Goal: Obtain resource: Obtain resource

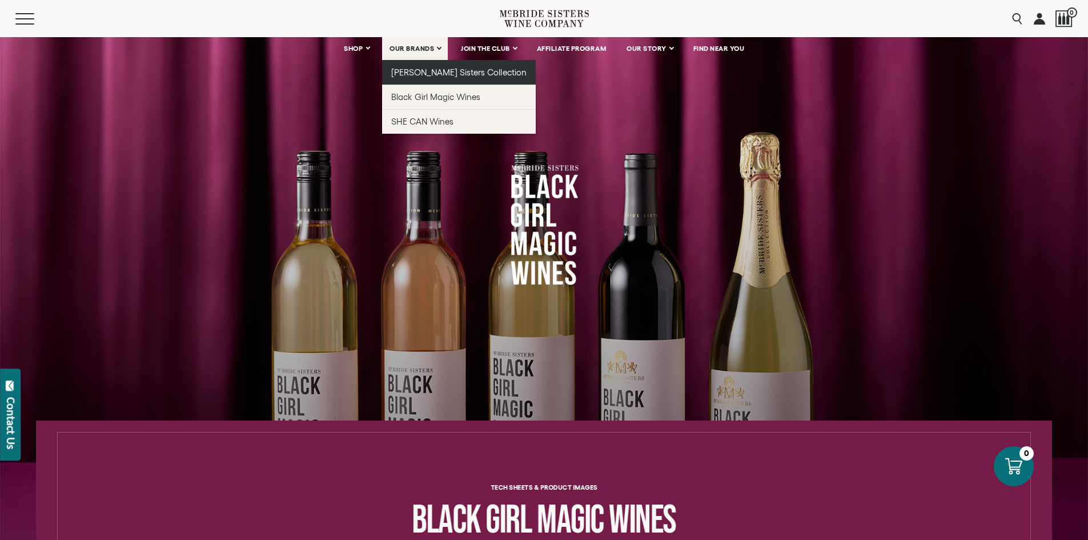
click at [428, 68] on span "[PERSON_NAME] Sisters Collection" at bounding box center [458, 72] width 135 height 10
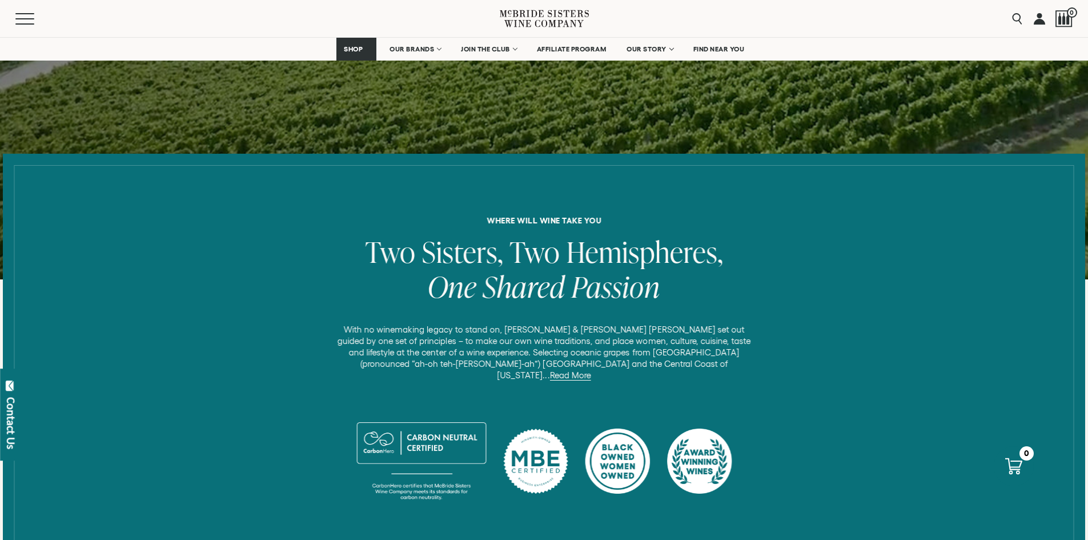
scroll to position [313, 0]
click at [590, 369] on link "Read More" at bounding box center [569, 374] width 41 height 10
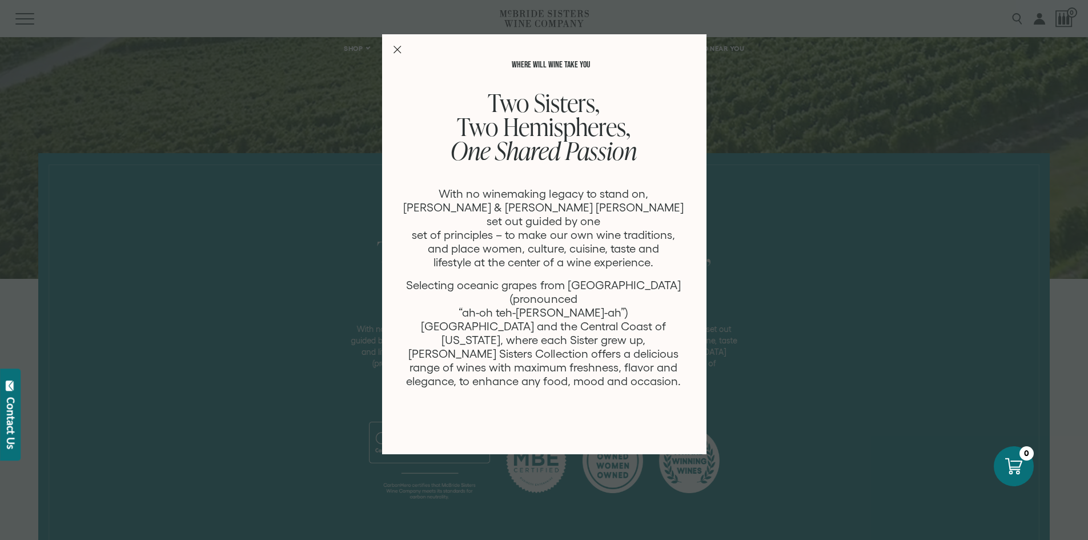
scroll to position [0, 0]
click at [398, 53] on icon "Close Modal" at bounding box center [397, 50] width 8 height 8
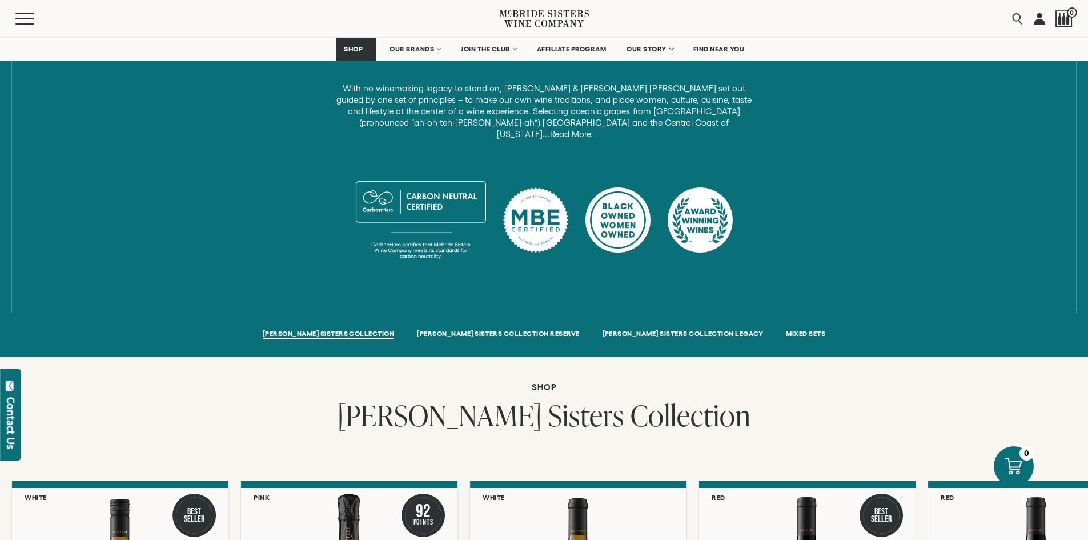
scroll to position [561, 0]
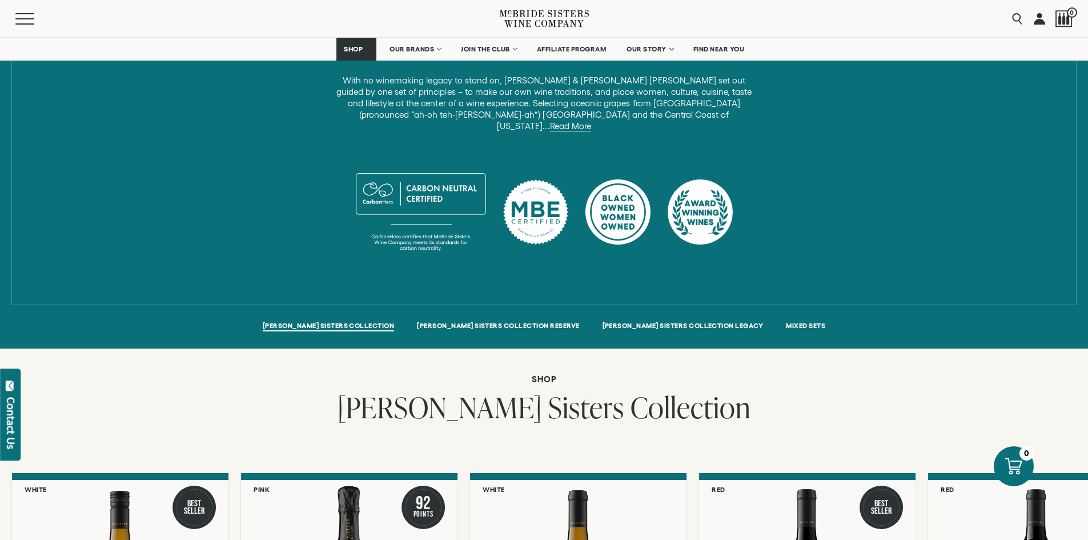
click at [381, 322] on span "MCBRIDE SISTERS COLLECTION" at bounding box center [328, 327] width 131 height 10
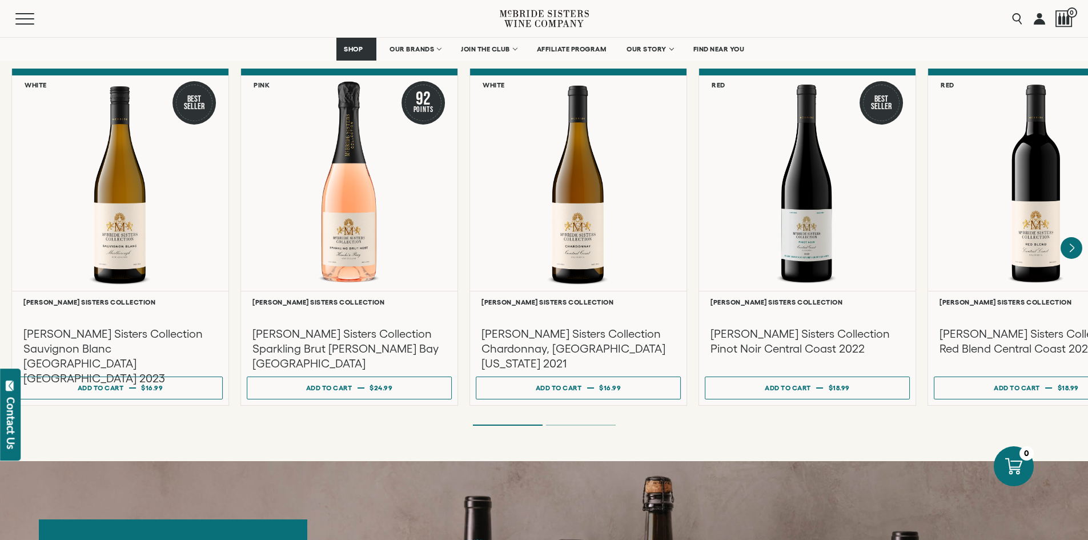
scroll to position [967, 0]
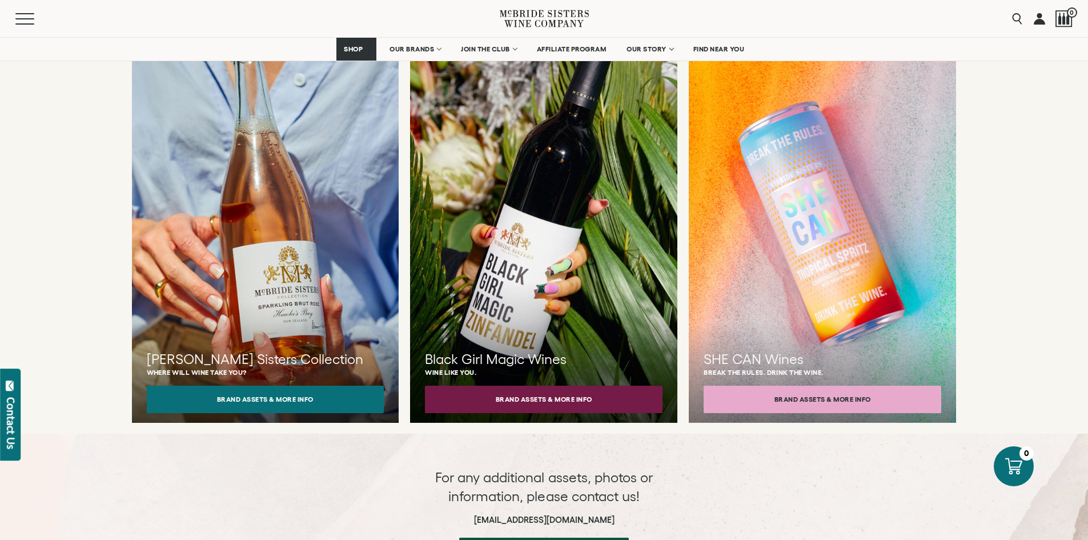
scroll to position [994, 0]
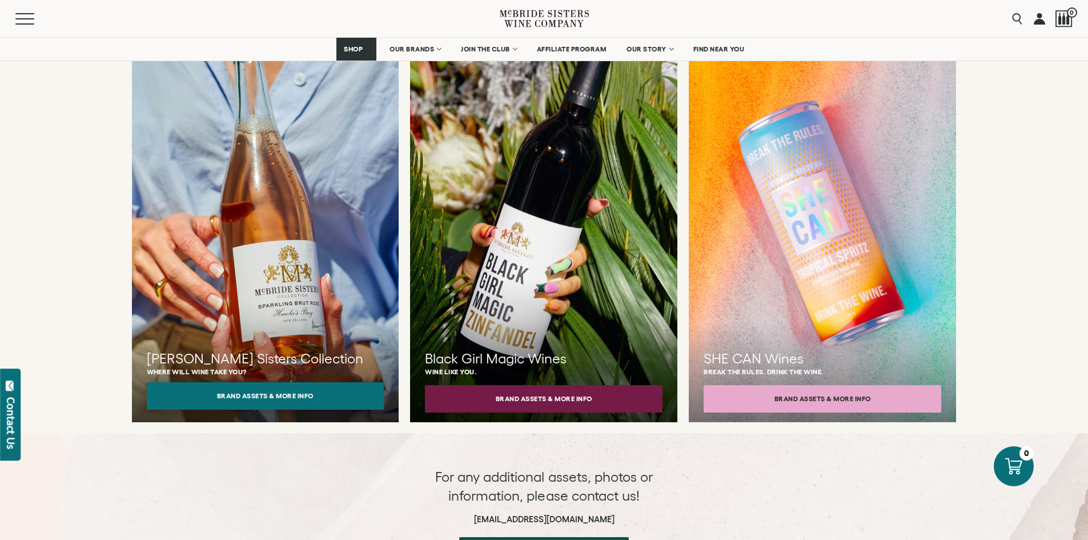
click at [249, 382] on button "Brand Assets & More Info" at bounding box center [266, 395] width 238 height 27
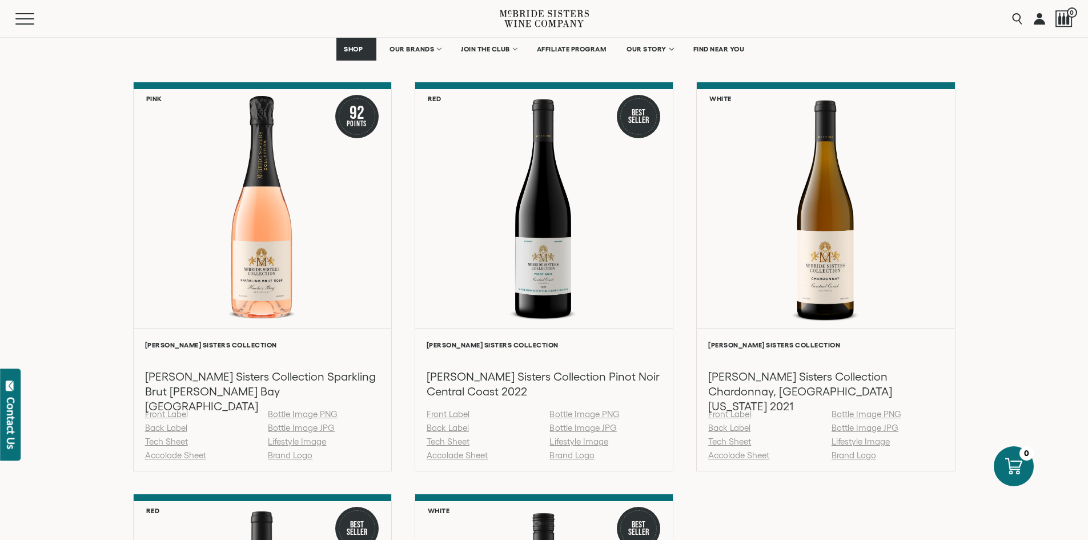
scroll to position [1164, 0]
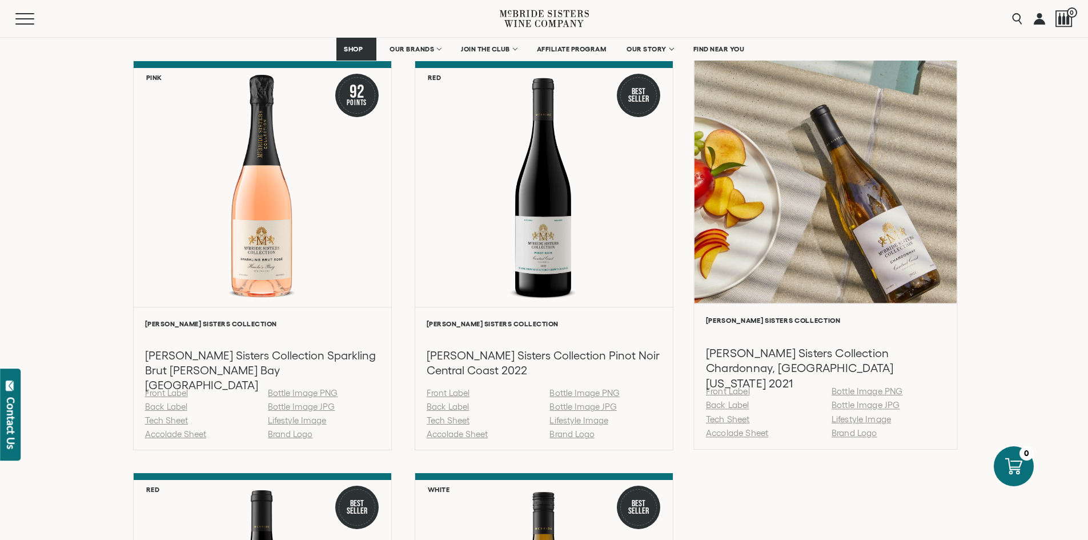
click at [729, 419] on link "Tech Sheet" at bounding box center [728, 419] width 44 height 10
